Goal: Task Accomplishment & Management: Complete application form

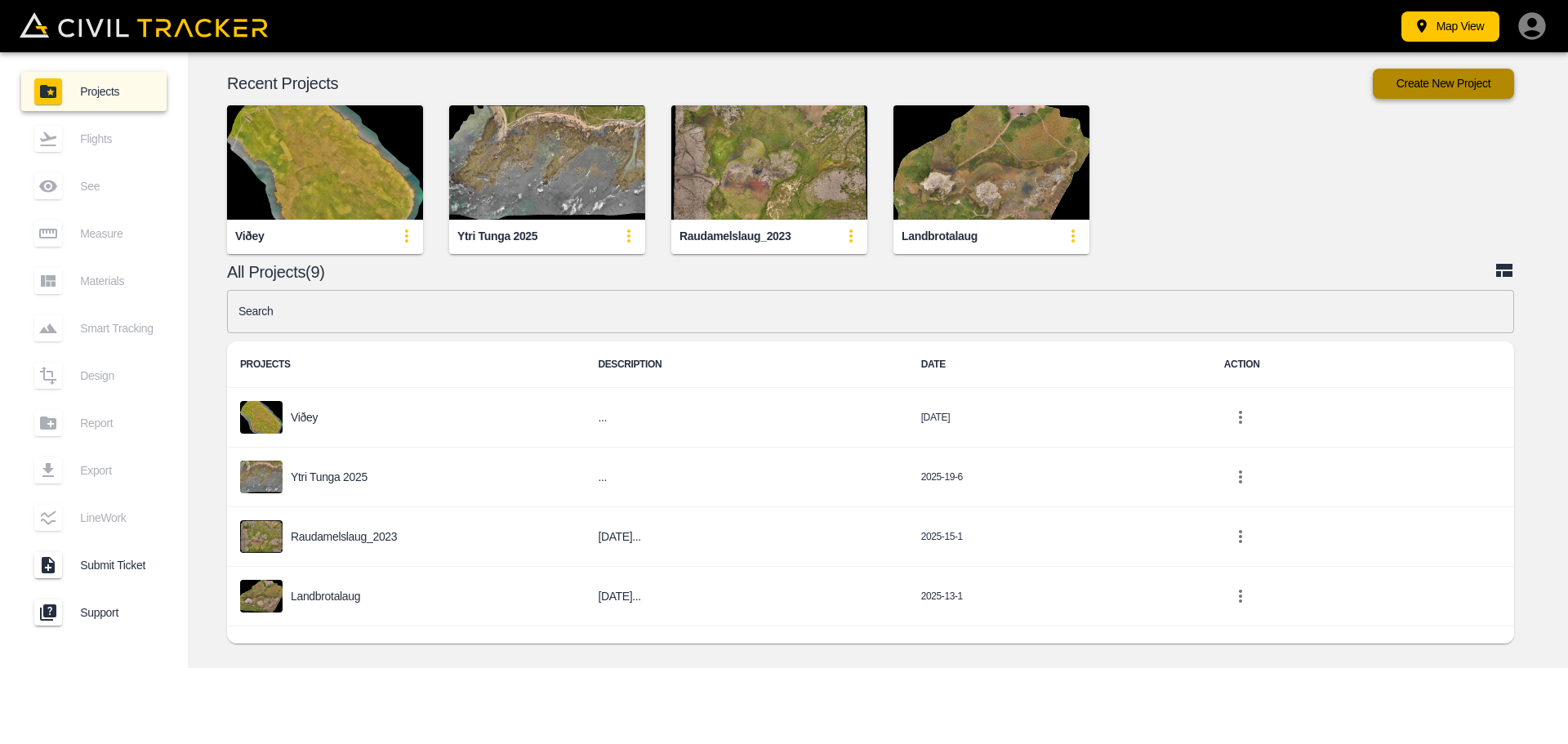
click at [82, 91] on span "Projects" at bounding box center [117, 92] width 74 height 13
click at [1462, 86] on button "Create New Project" at bounding box center [1443, 84] width 141 height 30
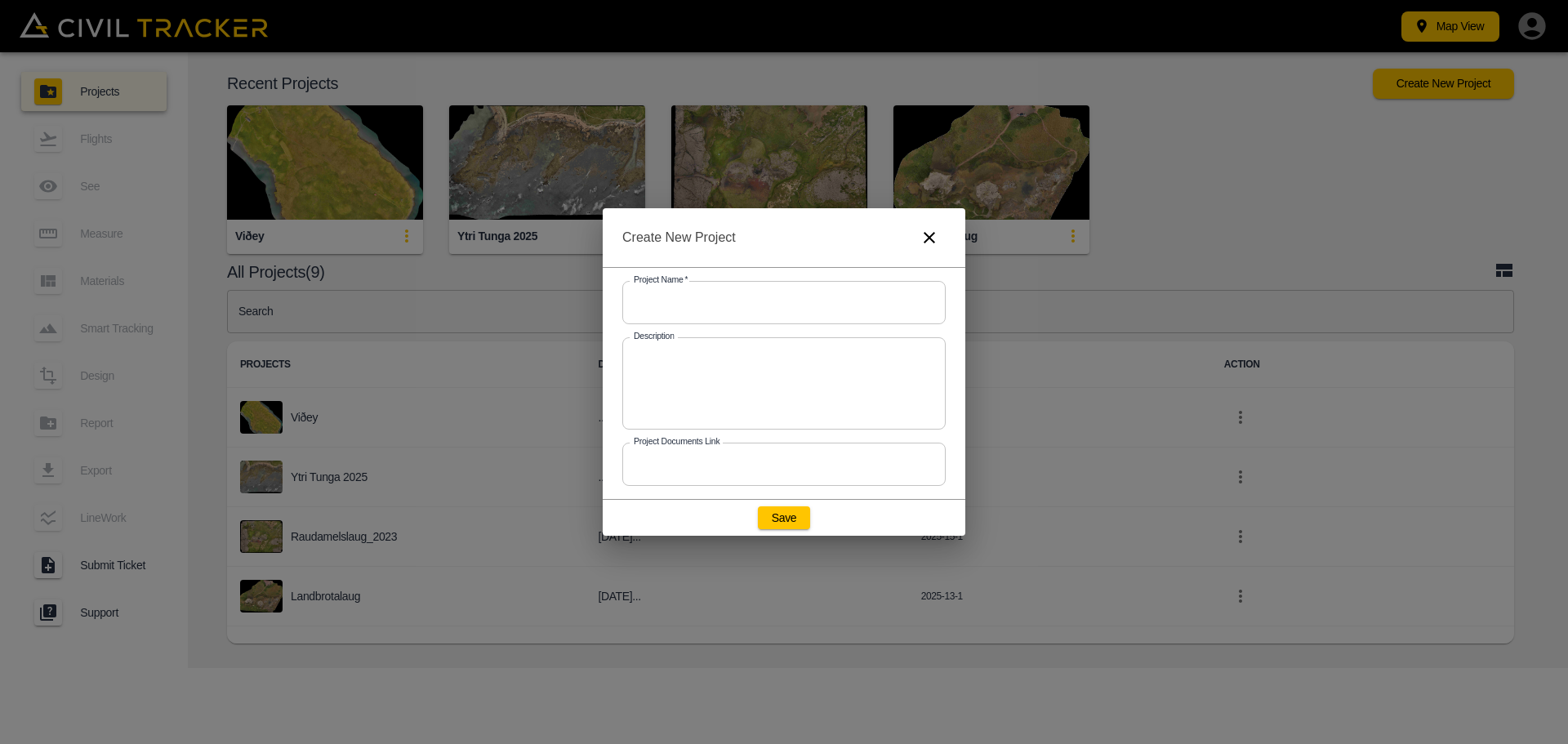
click at [697, 299] on input "text" at bounding box center [784, 302] width 323 height 43
type input "Súgandisey"
click at [670, 377] on textarea at bounding box center [784, 383] width 300 height 66
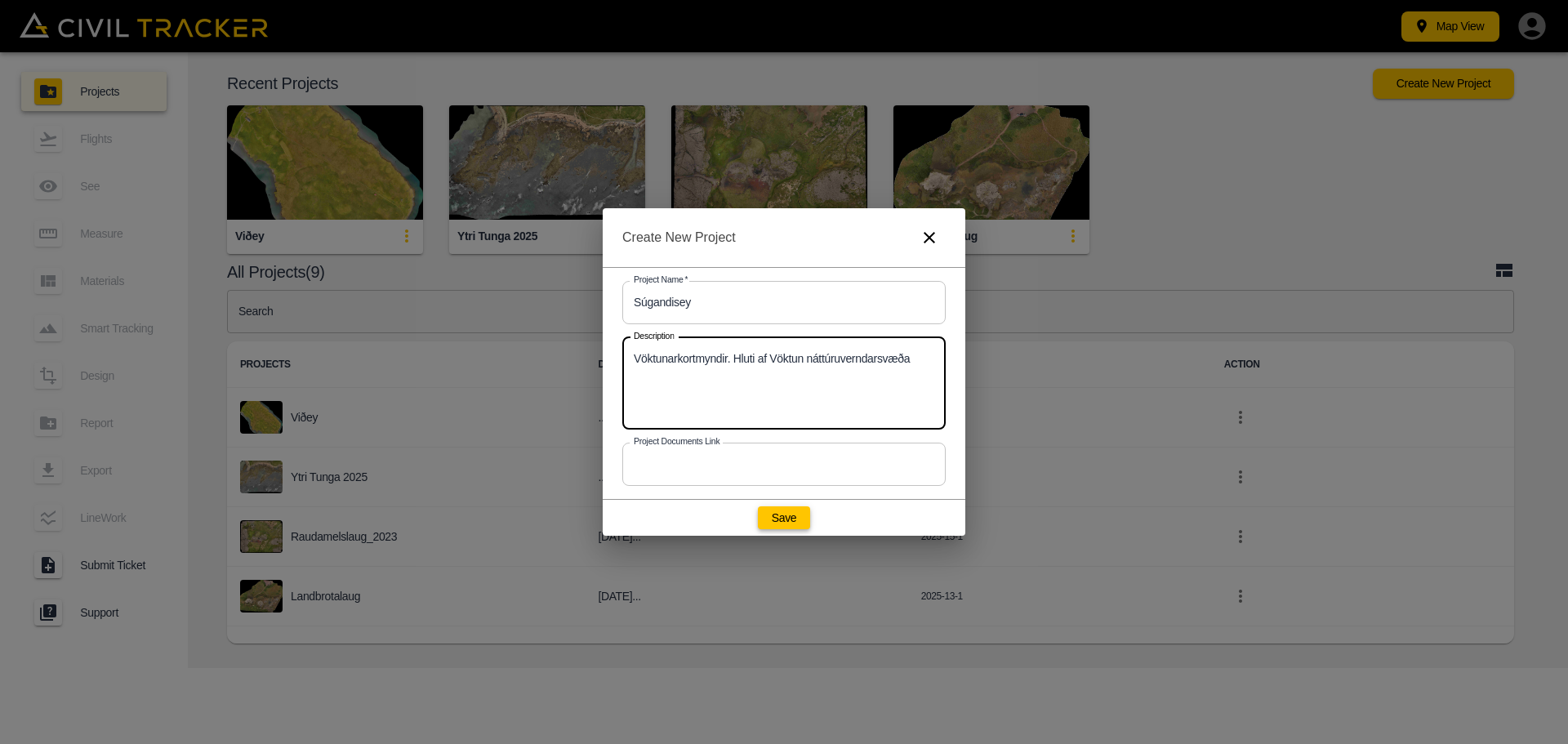
type textarea "Vöktunarkortmyndir. Hluti af Vöktun náttúruverndarsvæða"
click at [790, 519] on button "Save" at bounding box center [784, 518] width 53 height 23
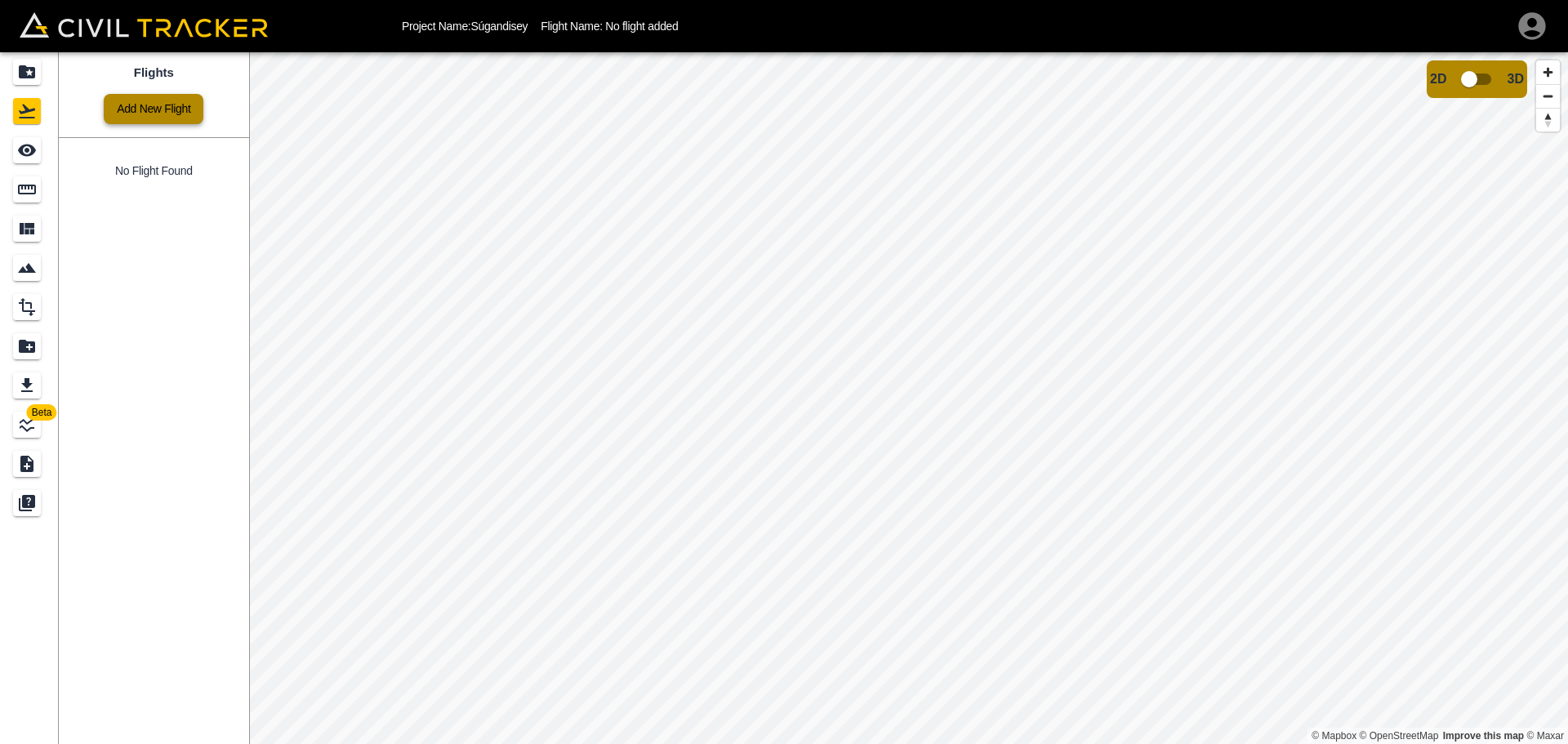
click at [175, 108] on link "Add New Flight" at bounding box center [153, 108] width 99 height 30
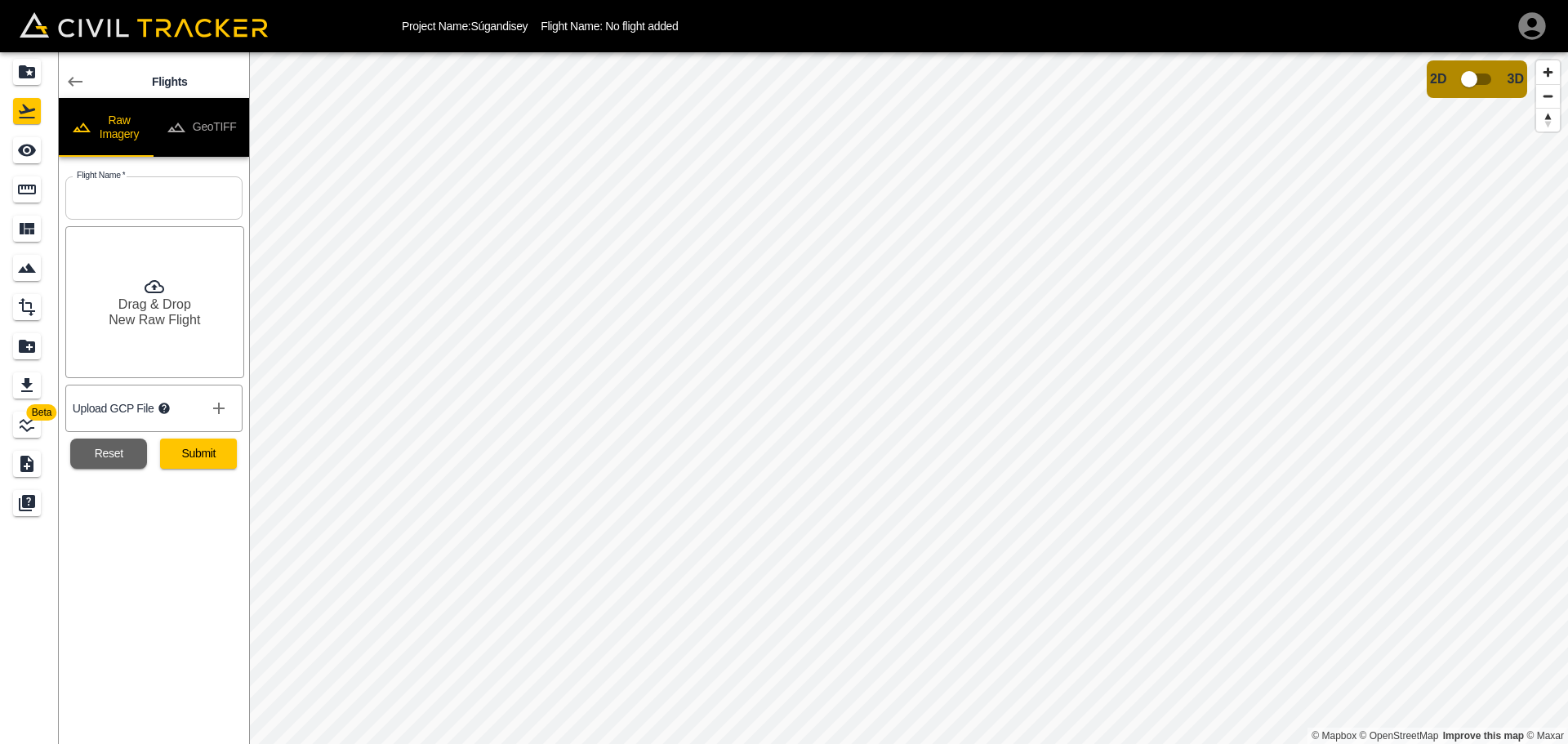
click at [112, 199] on input "text" at bounding box center [154, 198] width 177 height 43
type input "20210817"
click at [182, 453] on button "Submit" at bounding box center [199, 453] width 77 height 30
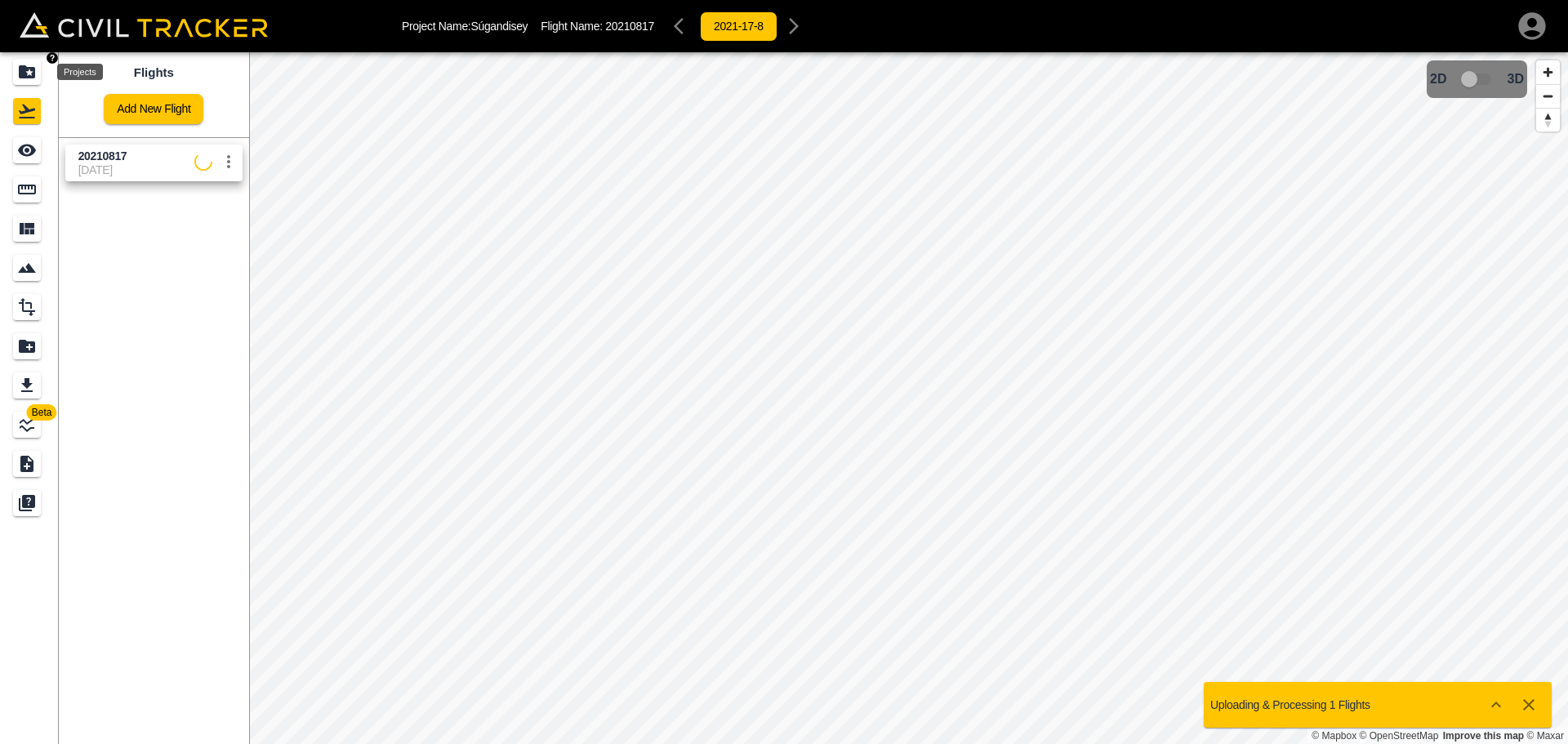
click at [28, 71] on icon "Projects" at bounding box center [27, 72] width 16 height 13
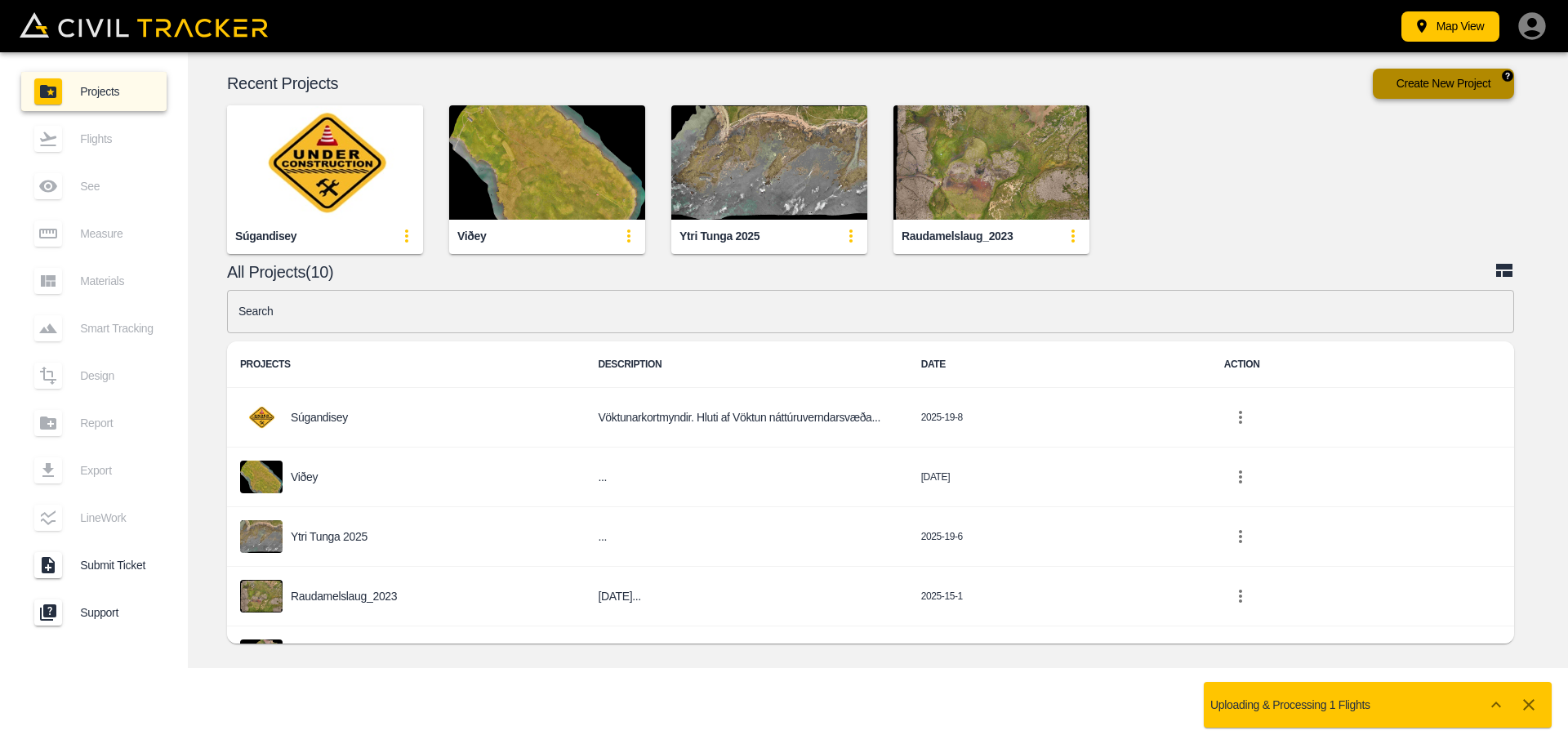
click at [1474, 86] on button "Create New Project" at bounding box center [1443, 84] width 141 height 30
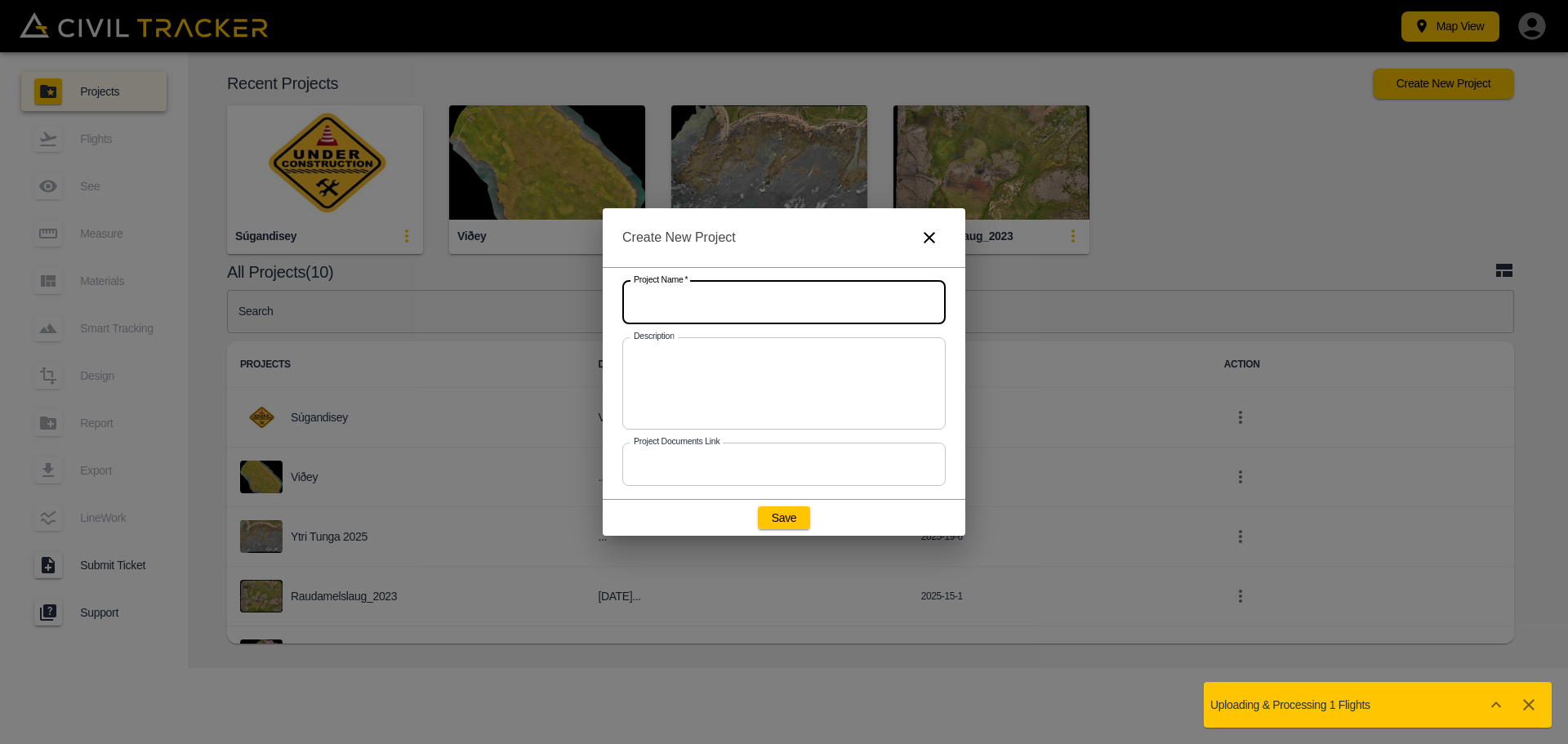
click at [699, 292] on input "text" at bounding box center [784, 302] width 323 height 43
type input "Helgafell"
click at [696, 390] on textarea at bounding box center [784, 383] width 300 height 66
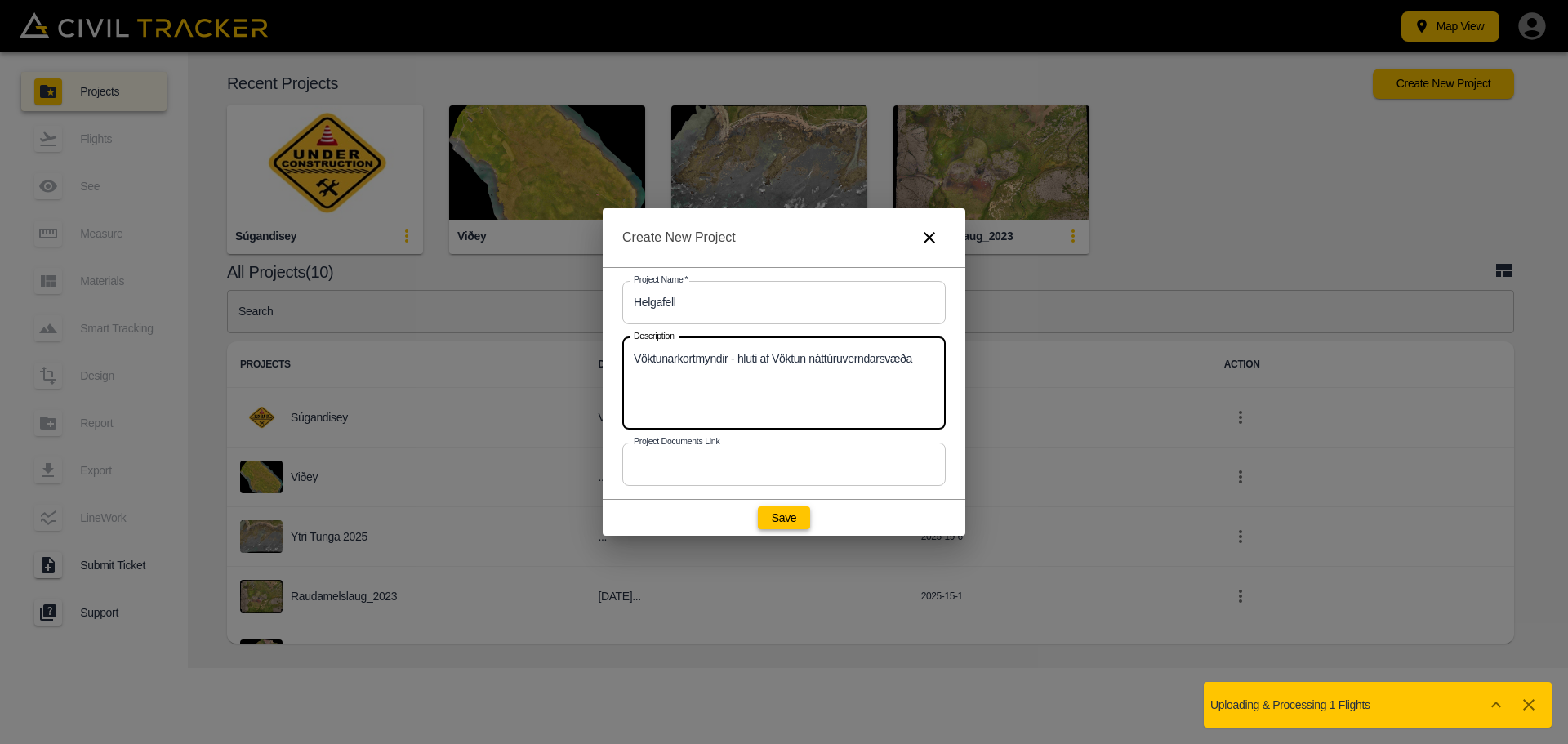
type textarea "Vöktunarkortmyndir - hluti af Vöktun náttúruverndarsvæða"
click at [797, 522] on button "Save" at bounding box center [784, 518] width 53 height 23
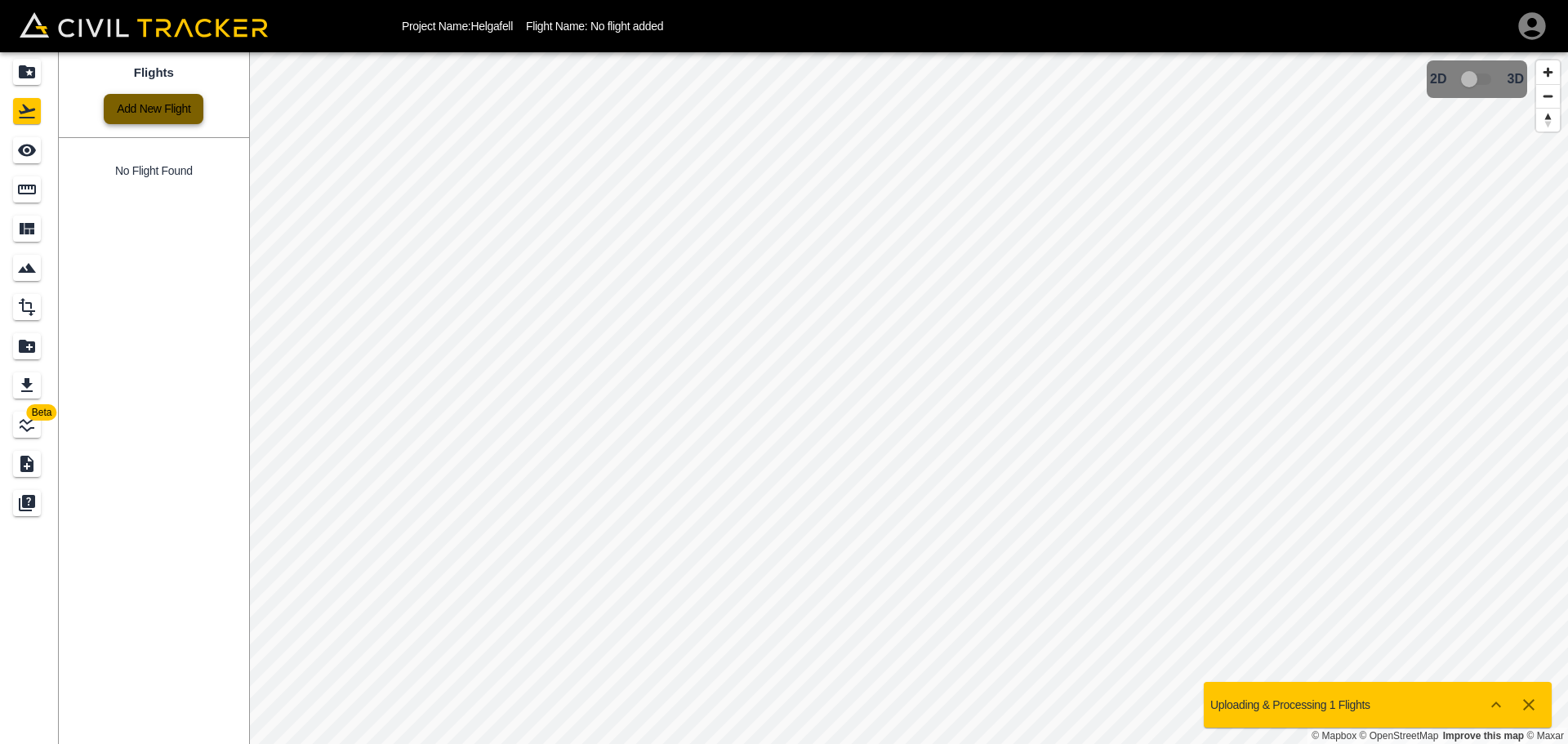
click at [158, 107] on link "Add New Flight" at bounding box center [153, 108] width 99 height 30
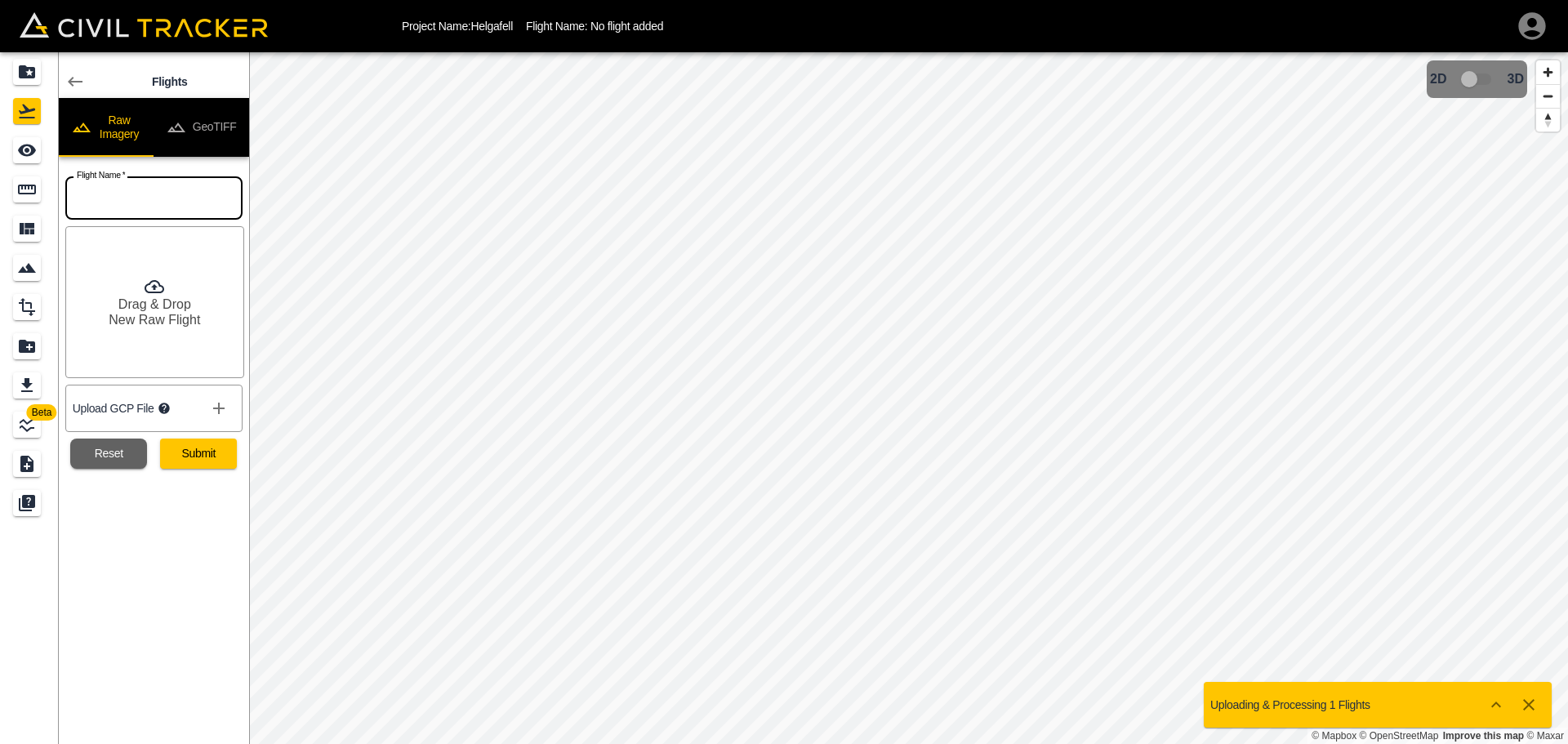
click at [171, 211] on input "text" at bounding box center [154, 198] width 177 height 43
type input "20210817_b"
click at [214, 449] on button "Submit" at bounding box center [199, 453] width 77 height 30
